Goal: Find specific page/section: Find specific page/section

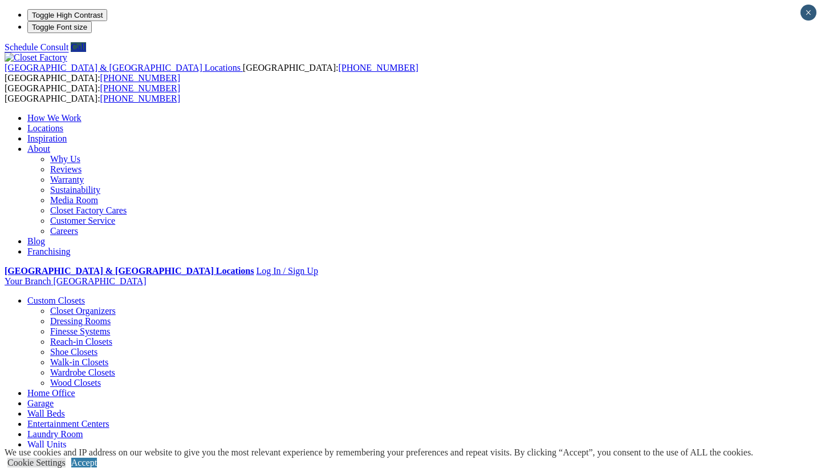
click at [70, 337] on link "Reach-in Closets" at bounding box center [81, 342] width 62 height 10
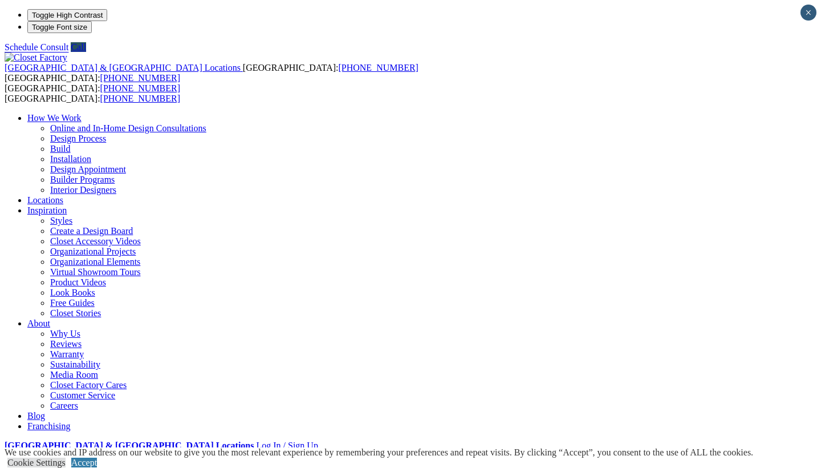
click at [720, 451] on li "Your Branch [GEOGRAPHIC_DATA] ZIP code *" at bounding box center [411, 456] width 812 height 10
click at [768, 451] on li "Your Branch [GEOGRAPHIC_DATA] ZIP code *" at bounding box center [411, 457] width 812 height 12
click at [733, 451] on li "Your Branch [GEOGRAPHIC_DATA] ZIP code *" at bounding box center [411, 457] width 812 height 12
type input "*****"
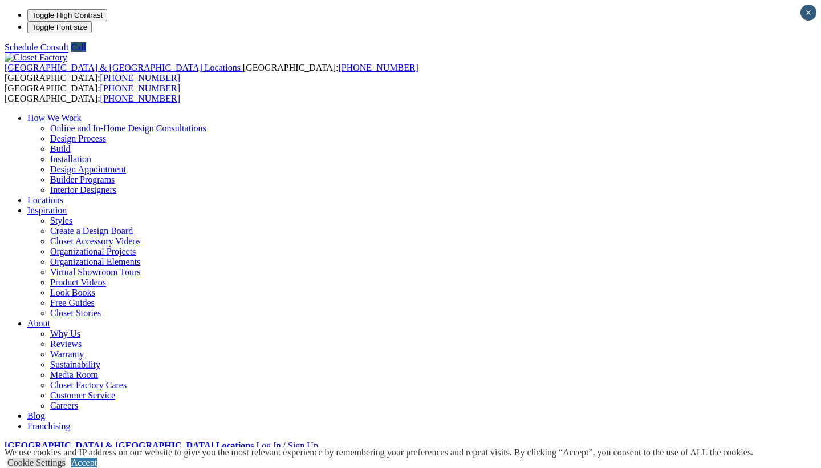
click input "*" at bounding box center [0, 0] width 0 height 0
